Goal: Task Accomplishment & Management: Use online tool/utility

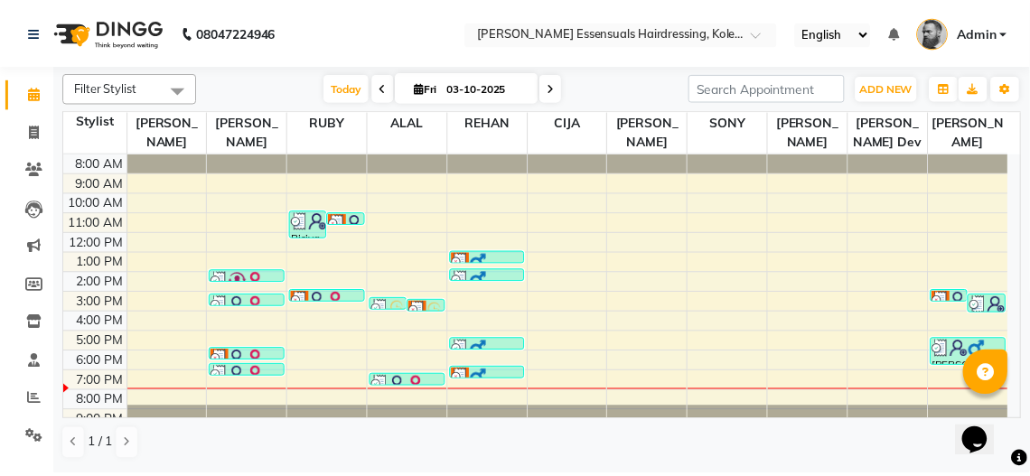
scroll to position [5, 0]
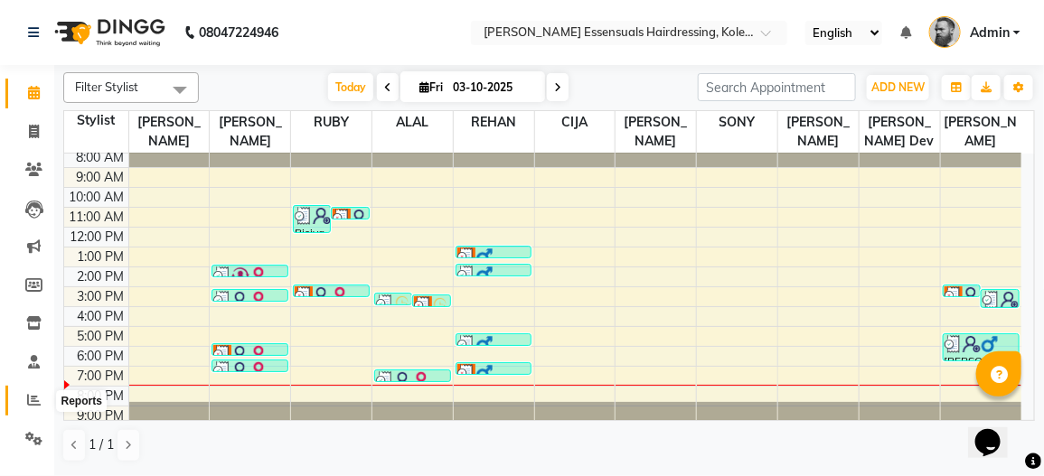
click at [39, 408] on span at bounding box center [34, 400] width 32 height 21
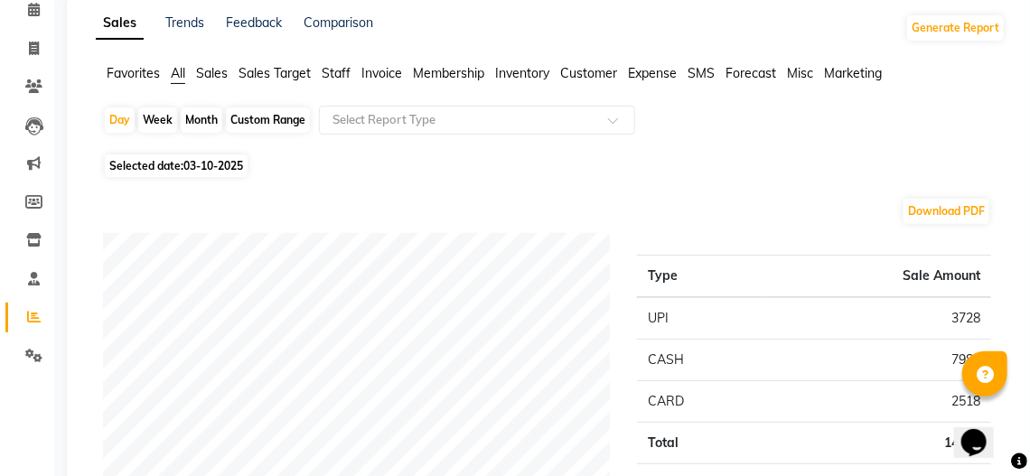
scroll to position [181, 0]
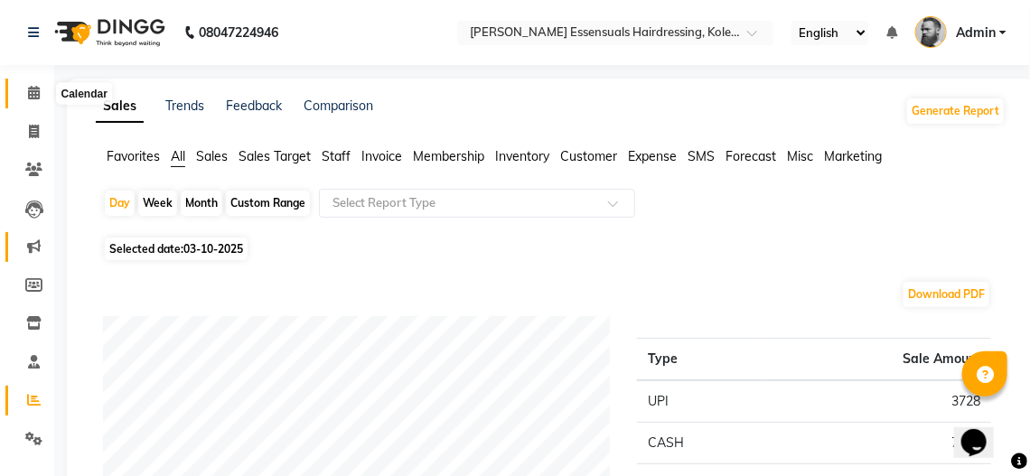
drag, startPoint x: 25, startPoint y: 93, endPoint x: 42, endPoint y: 254, distance: 161.7
click at [25, 93] on span at bounding box center [34, 93] width 32 height 21
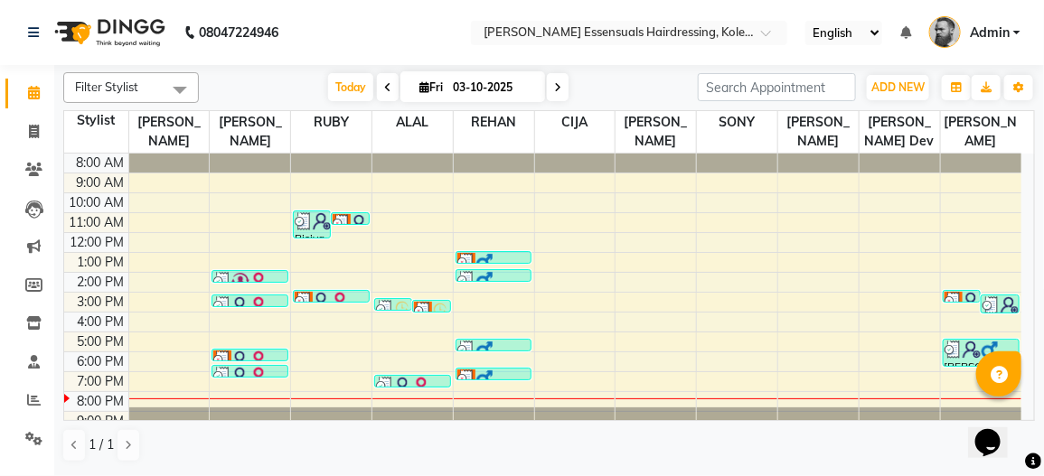
click at [953, 357] on div "Basil B, TK13, 05:30 PM-07:00 PM, SENIOR STYLIST (Men),DETAN FACE AND NECK (₹60…" at bounding box center [980, 353] width 75 height 26
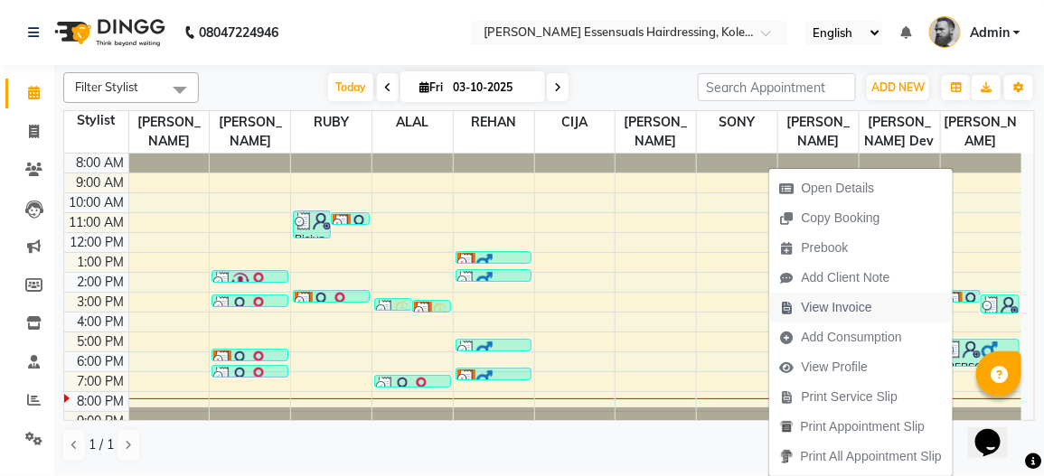
click at [839, 308] on span "View Invoice" at bounding box center [837, 307] width 70 height 19
